Goal: Task Accomplishment & Management: Use online tool/utility

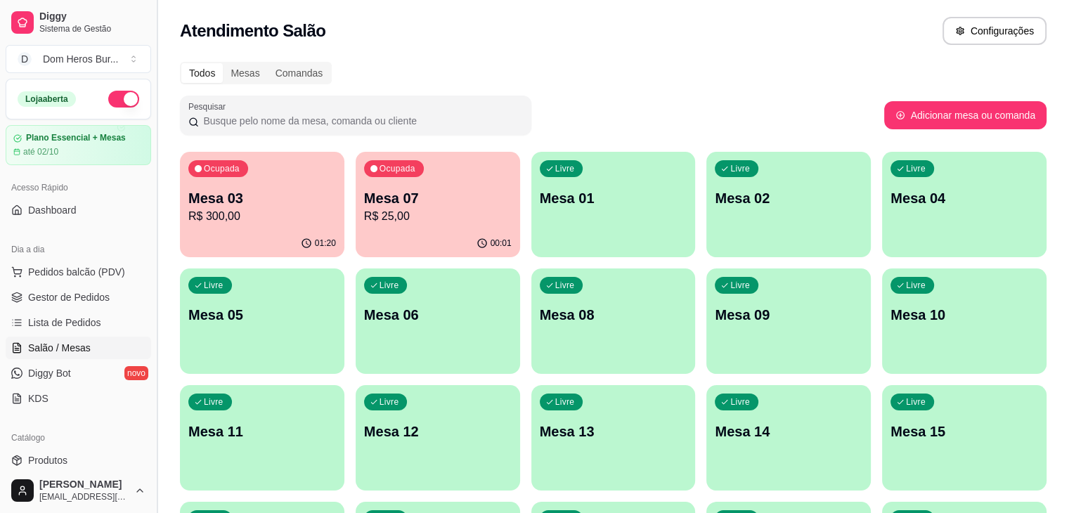
click at [152, 181] on button "Toggle Sidebar" at bounding box center [156, 256] width 11 height 513
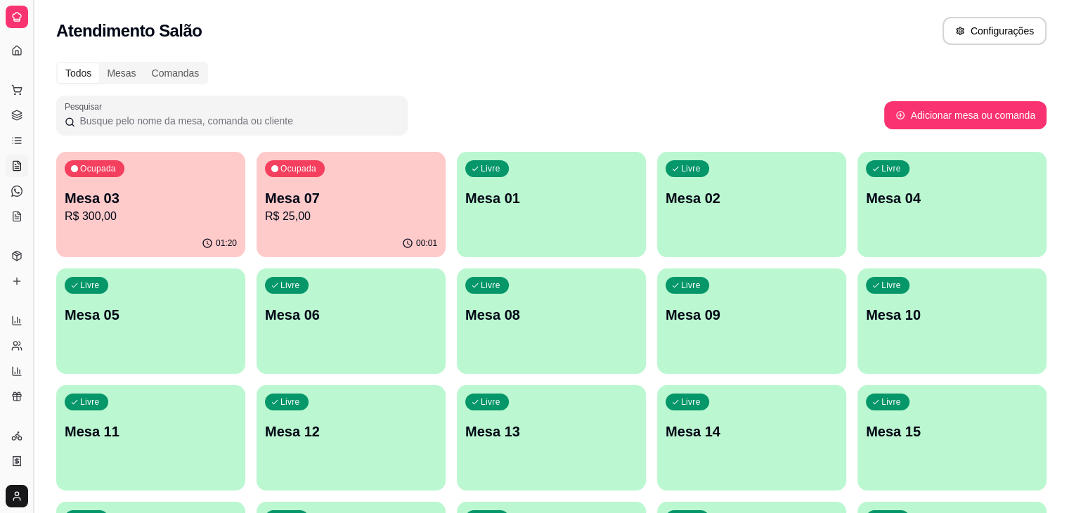
click at [32, 127] on button "Toggle Sidebar" at bounding box center [32, 256] width 11 height 513
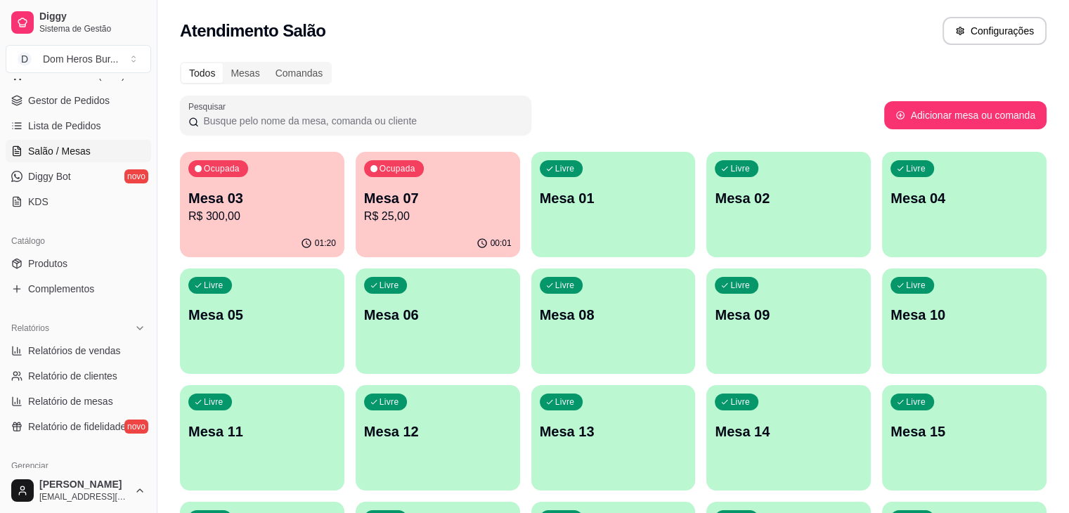
scroll to position [217, 0]
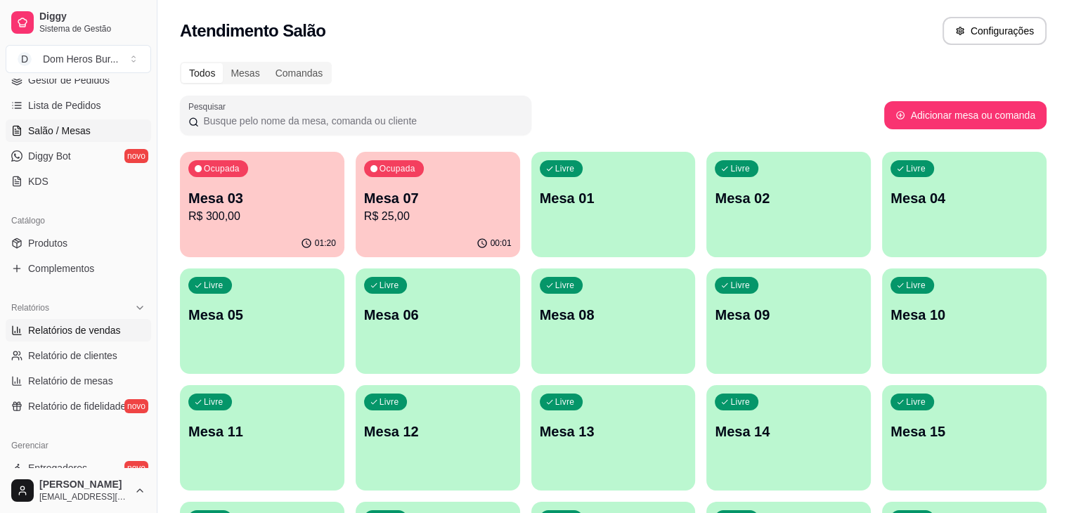
click at [106, 319] on link "Relatórios de vendas" at bounding box center [79, 330] width 146 height 22
select select "ALL"
select select "0"
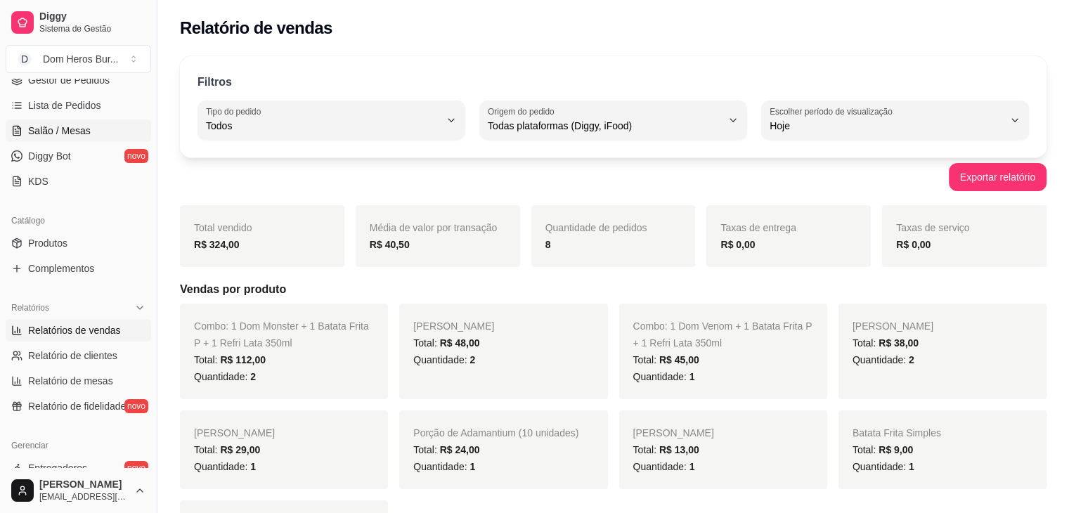
click at [84, 127] on span "Salão / Mesas" at bounding box center [59, 131] width 63 height 14
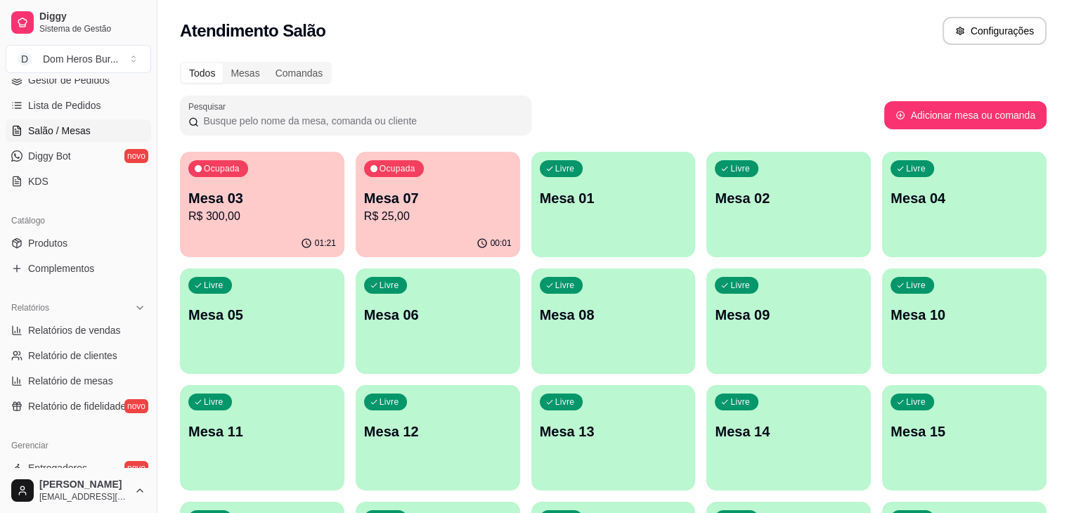
click at [751, 77] on div "Todos Mesas Comandas" at bounding box center [613, 73] width 867 height 22
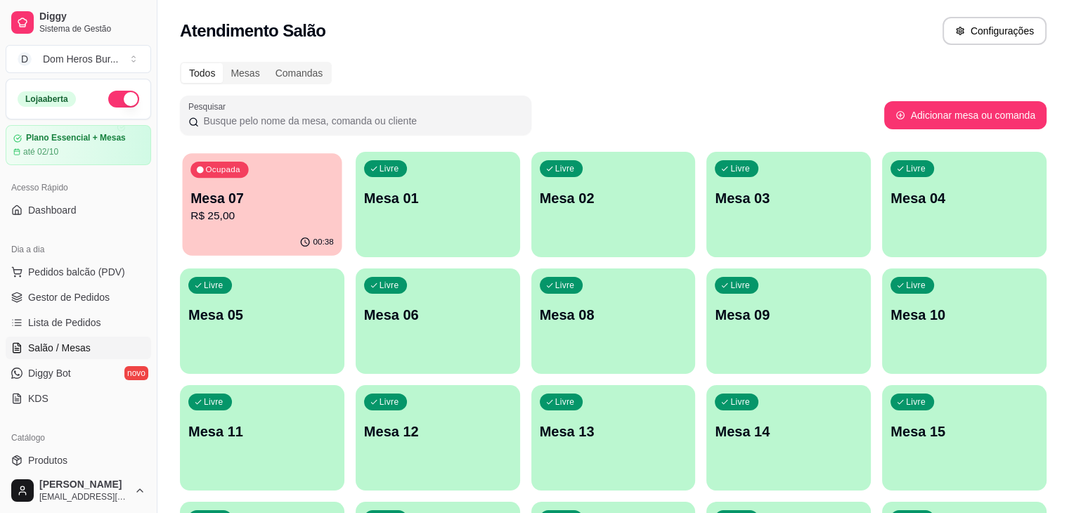
click at [294, 220] on p "R$ 25,00" at bounding box center [261, 216] width 143 height 16
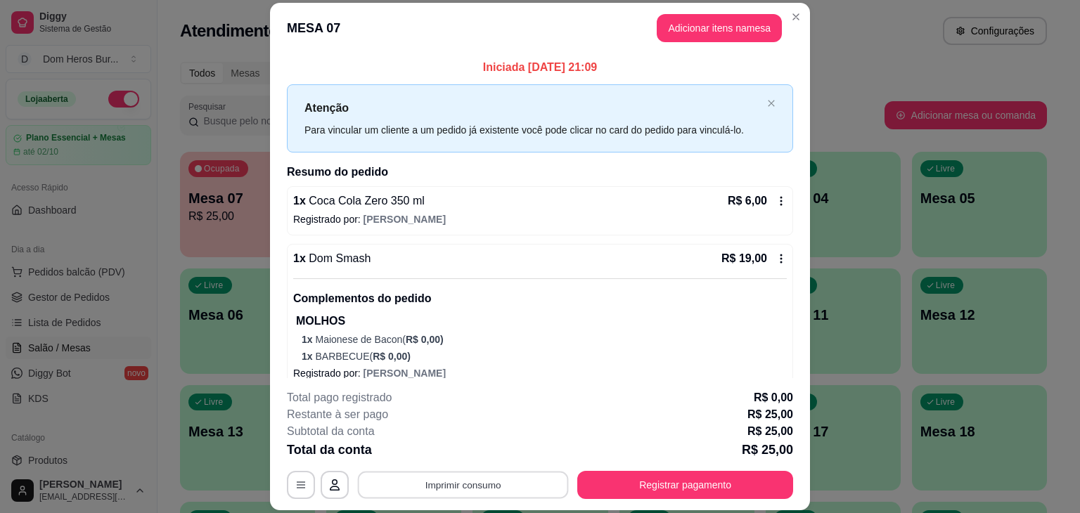
click at [405, 484] on button "Imprimir consumo" at bounding box center [463, 485] width 211 height 27
click at [451, 447] on button "IMPRESSORA" at bounding box center [462, 452] width 98 height 22
click at [644, 477] on button "Registrar pagamento" at bounding box center [685, 485] width 216 height 28
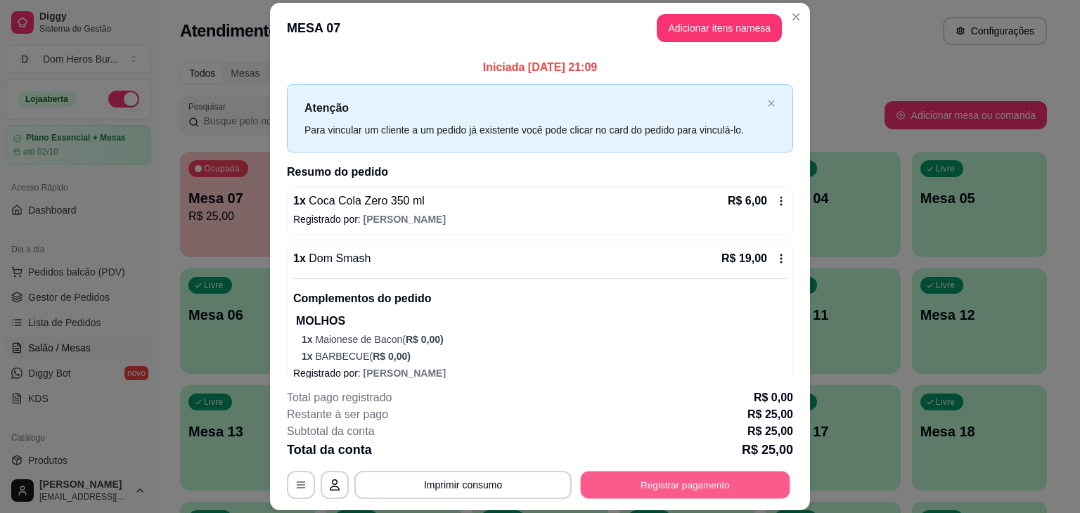
click at [713, 489] on button "Registrar pagamento" at bounding box center [685, 485] width 209 height 27
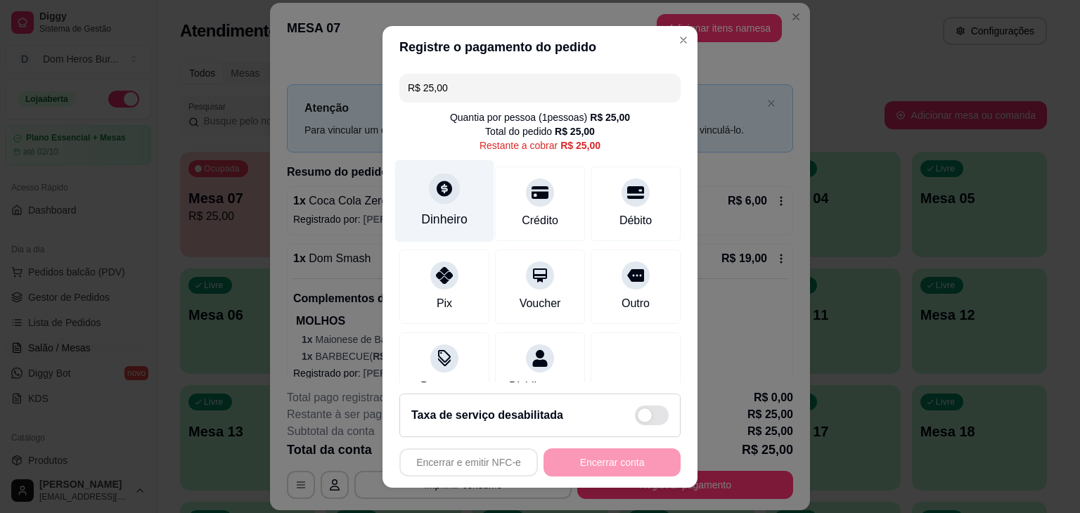
click at [446, 198] on div at bounding box center [444, 188] width 31 height 31
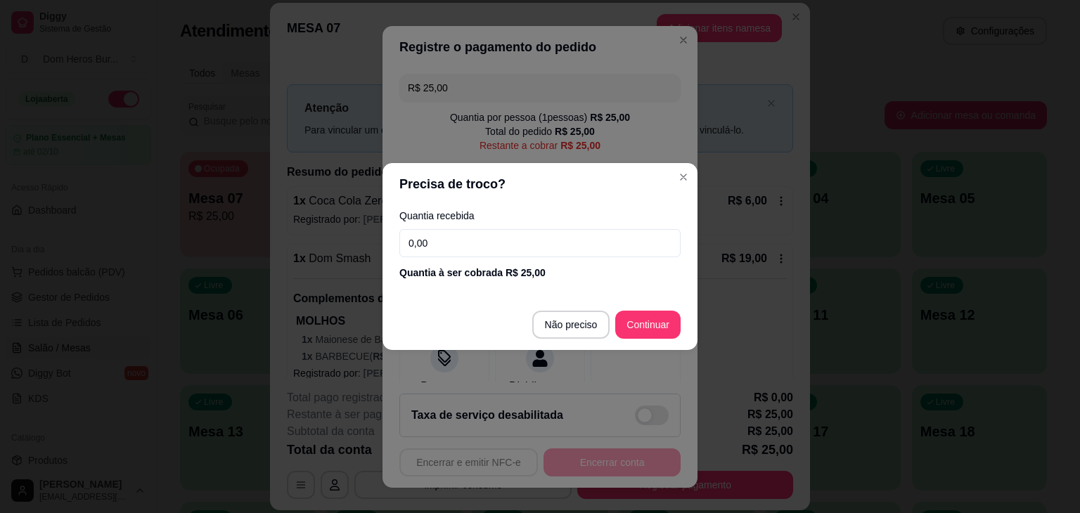
click at [455, 236] on input "0,00" at bounding box center [539, 243] width 281 height 28
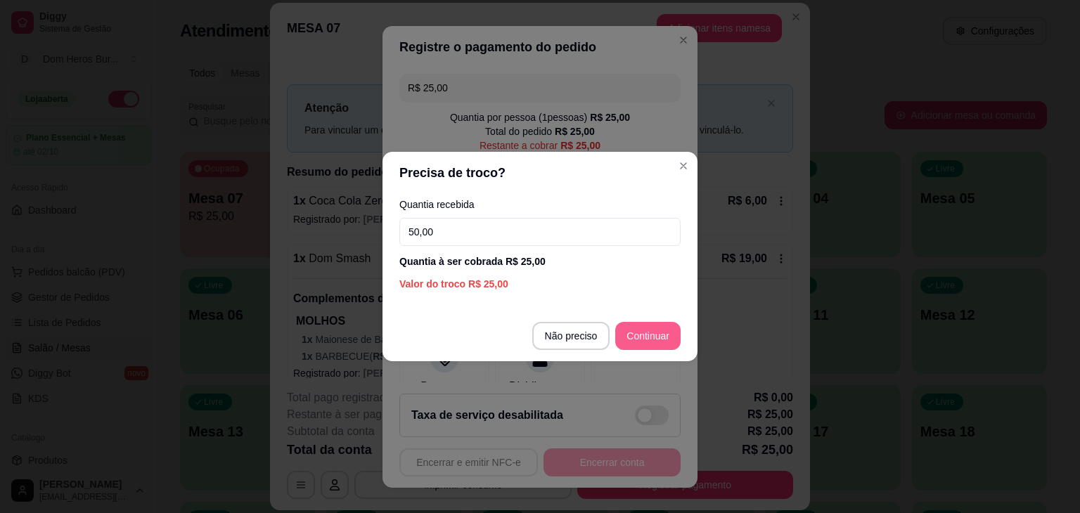
type input "50,00"
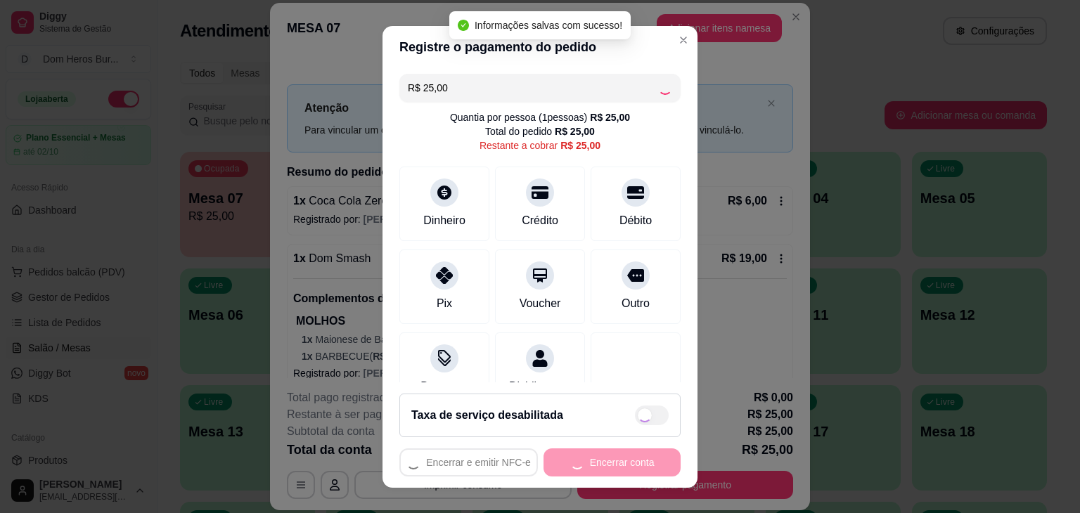
type input "R$ 0,00"
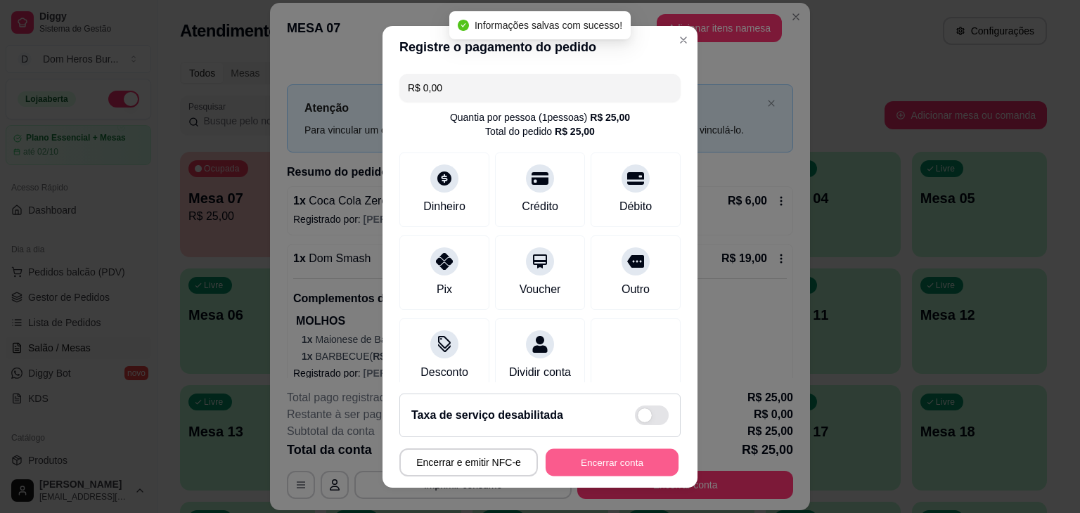
click at [590, 473] on button "Encerrar conta" at bounding box center [611, 461] width 133 height 27
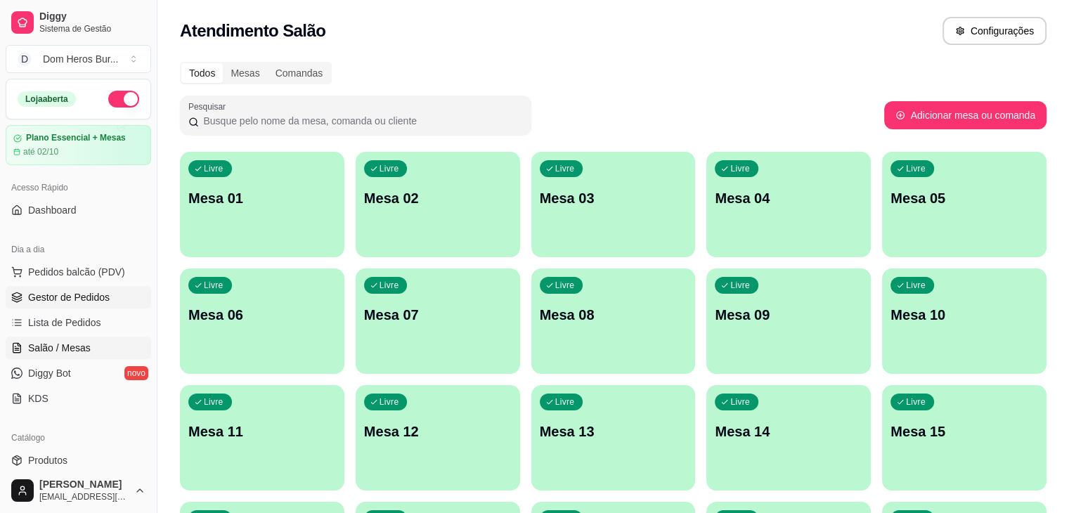
click at [42, 306] on link "Gestor de Pedidos" at bounding box center [79, 297] width 146 height 22
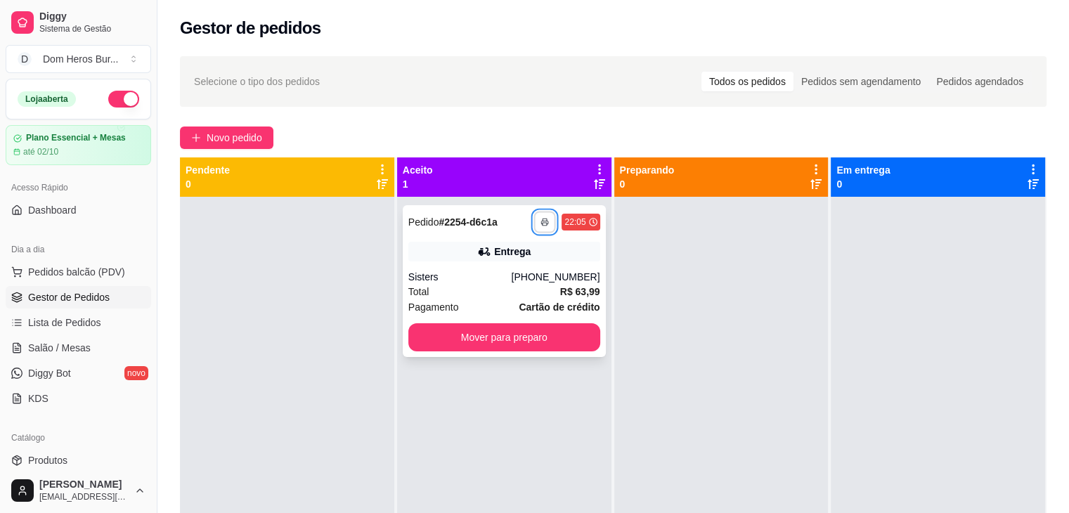
scroll to position [340, 0]
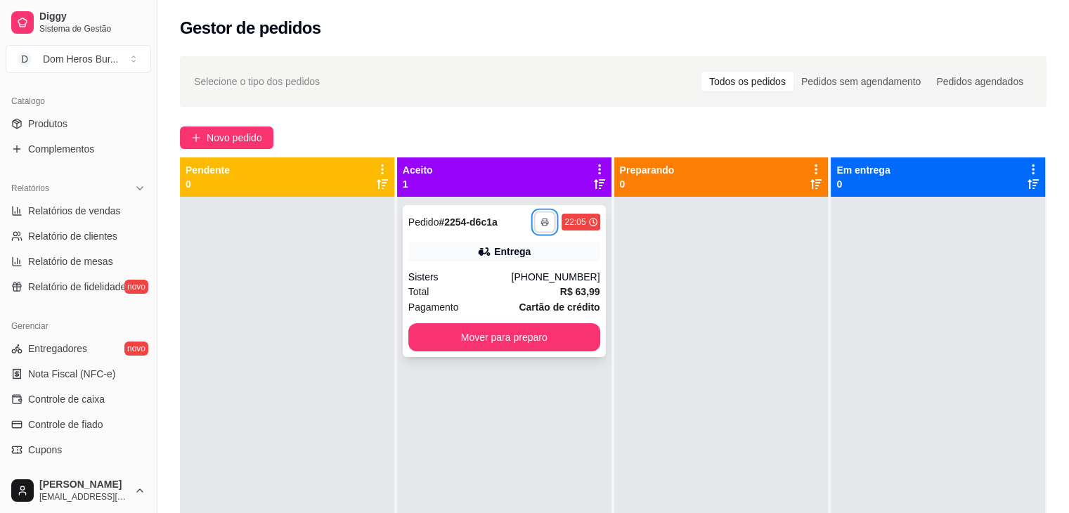
click at [534, 220] on button "button" at bounding box center [545, 222] width 22 height 22
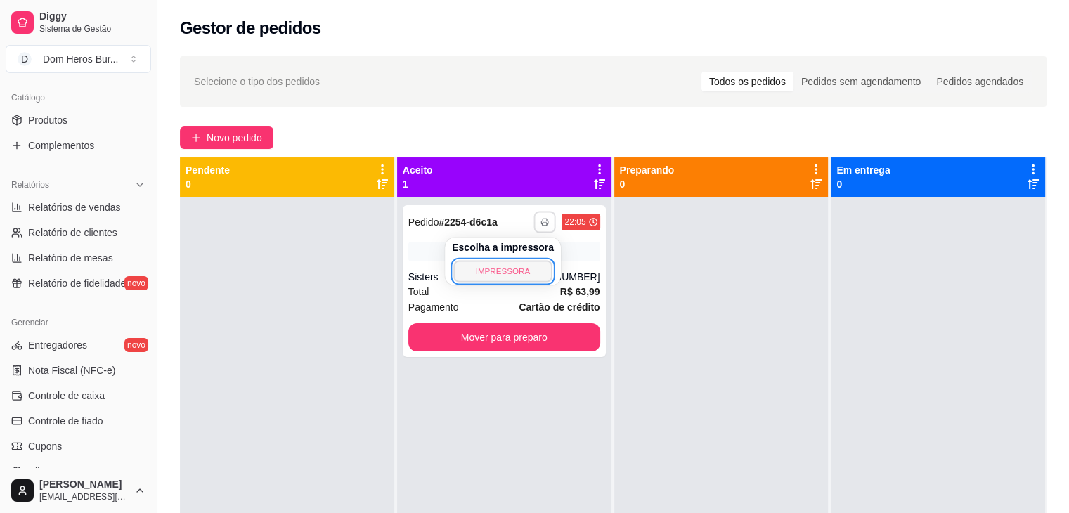
click at [541, 265] on button "IMPRESSORA" at bounding box center [502, 271] width 98 height 22
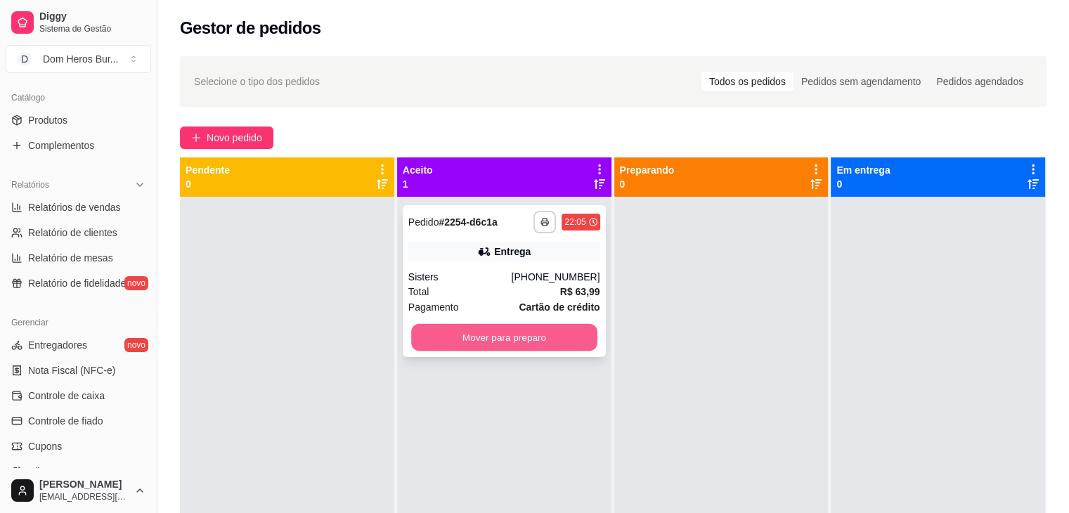
click at [536, 327] on button "Mover para preparo" at bounding box center [504, 337] width 186 height 27
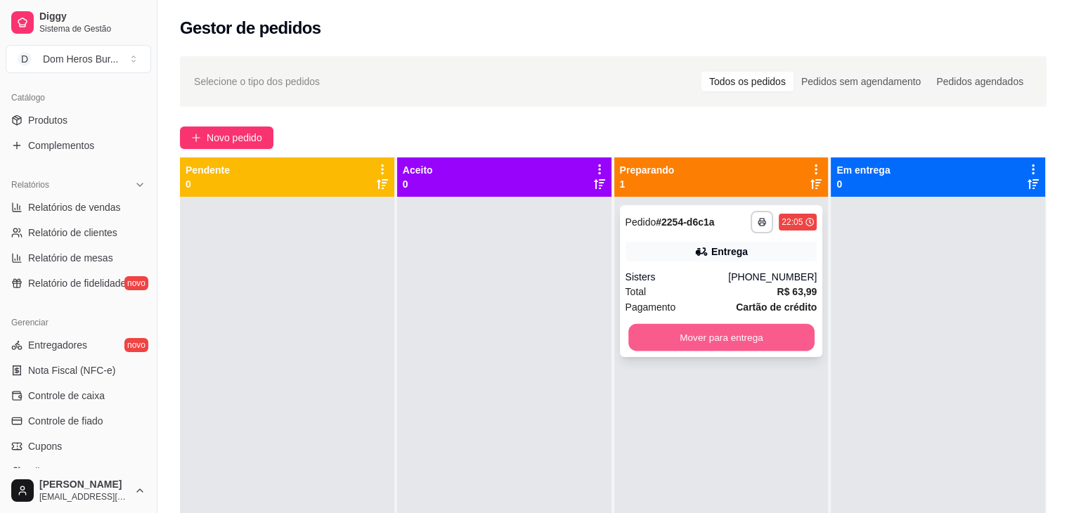
click at [661, 327] on button "Mover para entrega" at bounding box center [721, 337] width 186 height 27
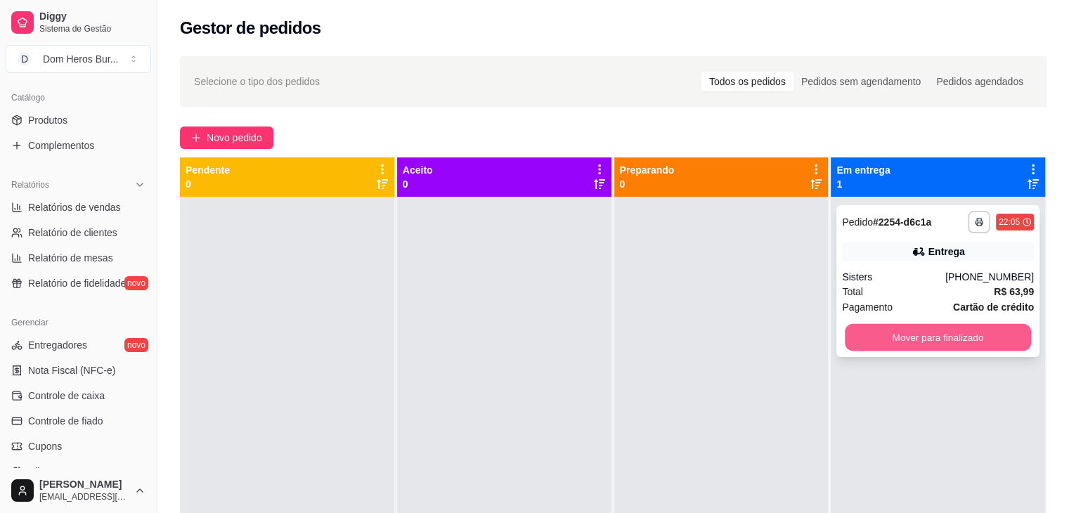
click at [931, 351] on button "Mover para finalizado" at bounding box center [938, 337] width 186 height 27
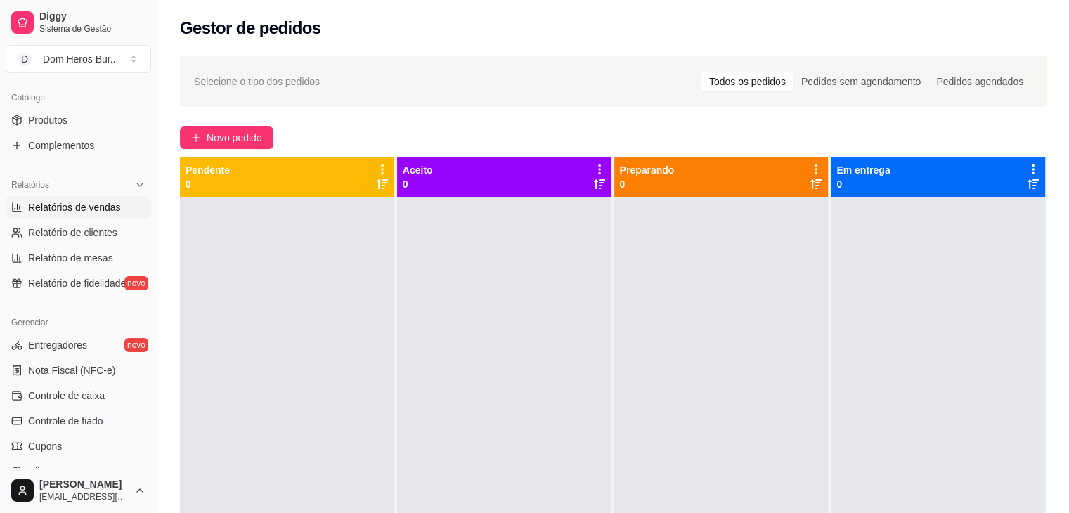
click at [103, 198] on link "Relatórios de vendas" at bounding box center [79, 207] width 146 height 22
select select "ALL"
select select "0"
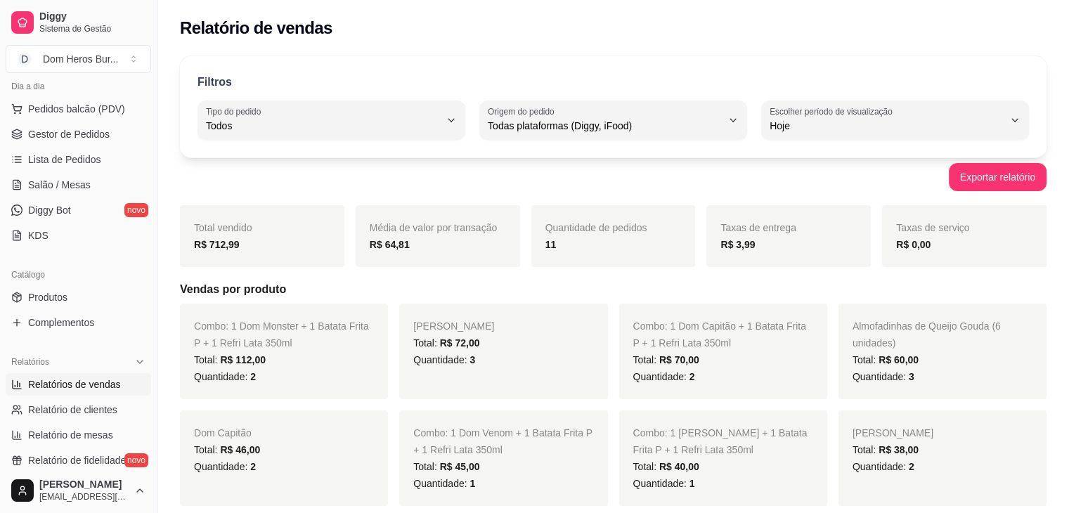
scroll to position [158, 0]
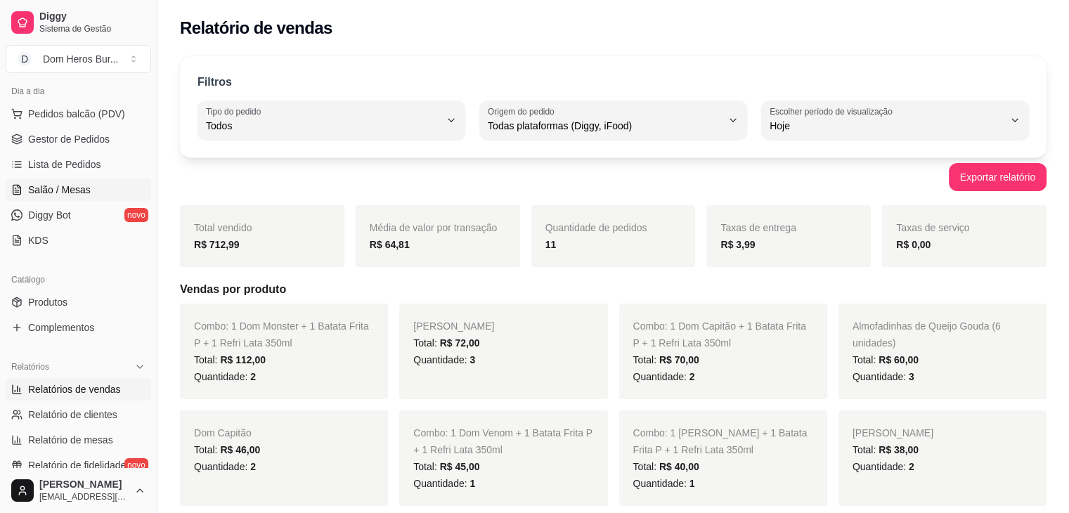
click at [72, 189] on span "Salão / Mesas" at bounding box center [59, 190] width 63 height 14
